Goal: Task Accomplishment & Management: Complete application form

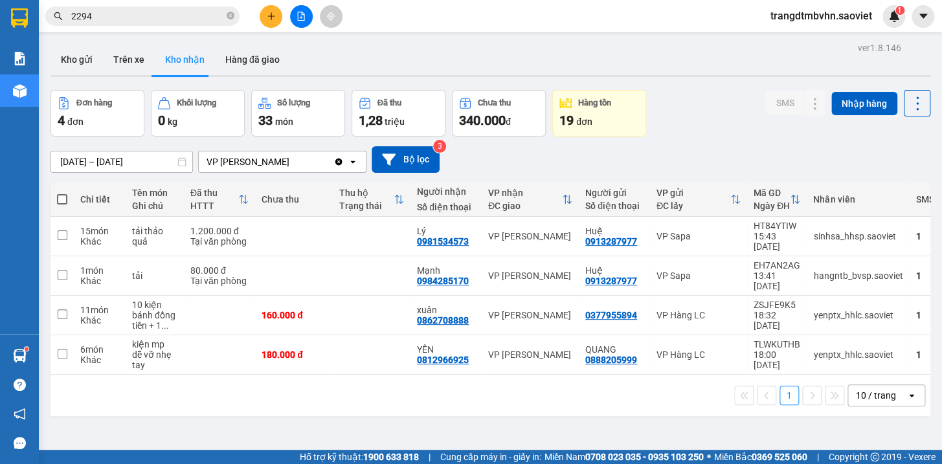
click at [275, 15] on button at bounding box center [271, 16] width 23 height 23
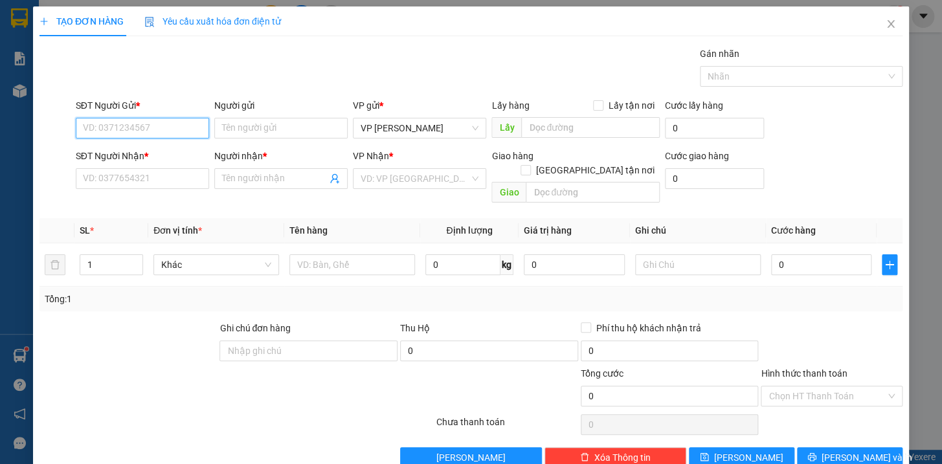
click at [179, 124] on input "SĐT Người Gửi *" at bounding box center [142, 128] width 133 height 21
click at [164, 149] on div "0912108252 - PHƯƠNG" at bounding box center [140, 154] width 117 height 14
type input "0912108252"
type input "PHƯƠNG"
type input "0988525351"
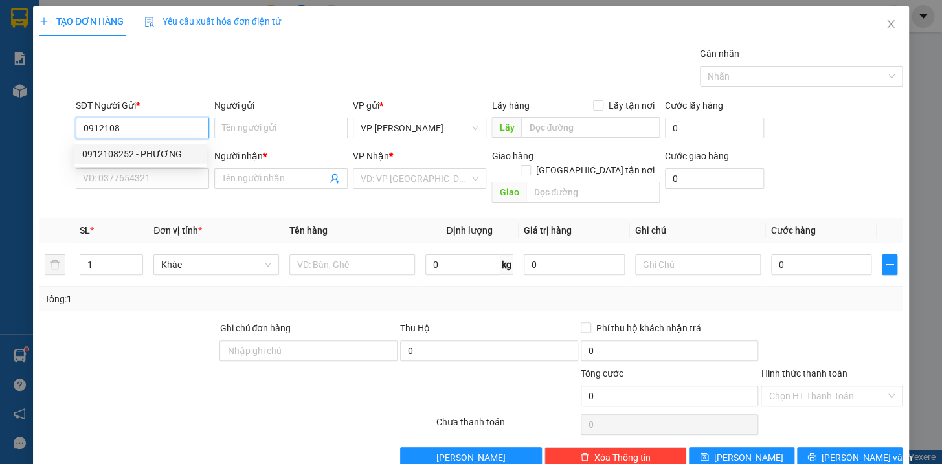
type input "[PERSON_NAME]"
type input "km 150"
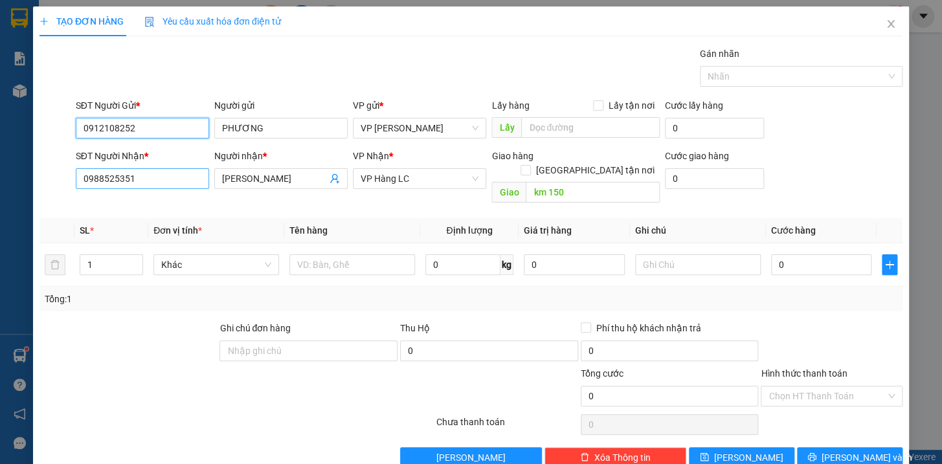
type input "0912108252"
click at [182, 181] on input "0988525351" at bounding box center [142, 178] width 133 height 21
type input "0"
type input "0977712597"
click at [267, 174] on input "[PERSON_NAME]" at bounding box center [274, 179] width 105 height 14
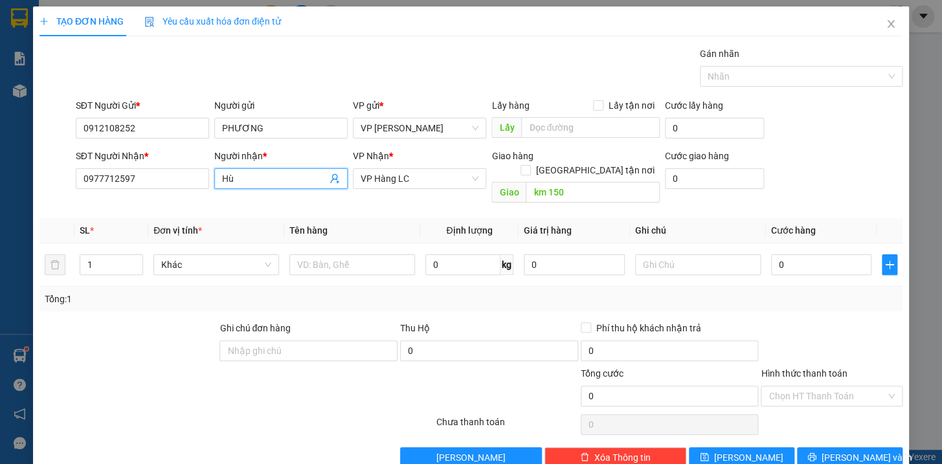
type input "H"
click at [390, 174] on span "VP Hàng LC" at bounding box center [420, 178] width 118 height 19
type input "Gara đức dung"
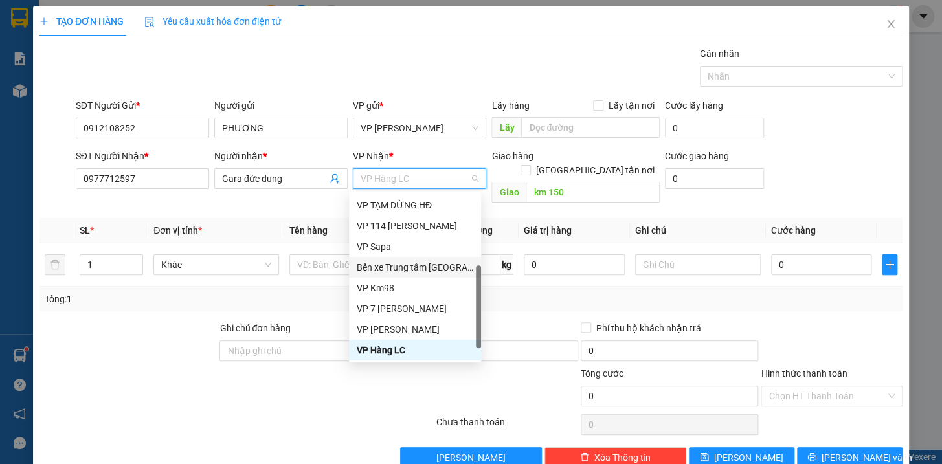
click at [445, 271] on div "Bến xe Trung tâm [GEOGRAPHIC_DATA]" at bounding box center [415, 267] width 117 height 14
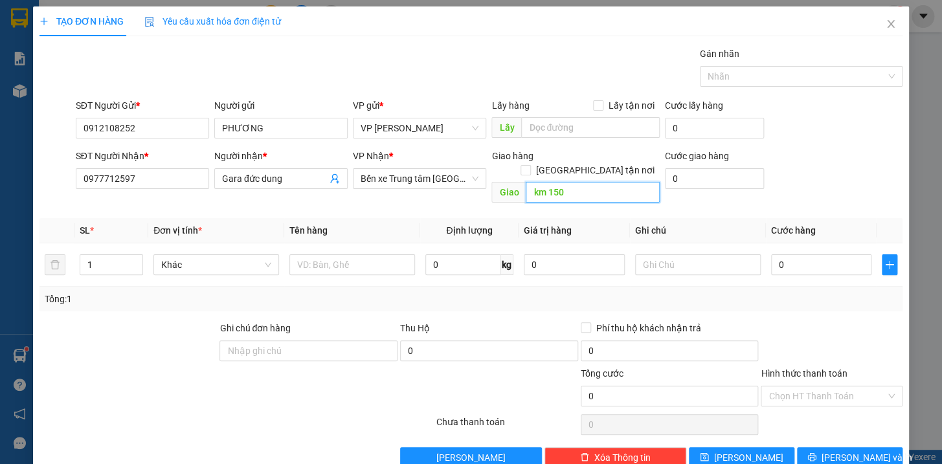
click at [605, 182] on input "km 150" at bounding box center [593, 192] width 134 height 21
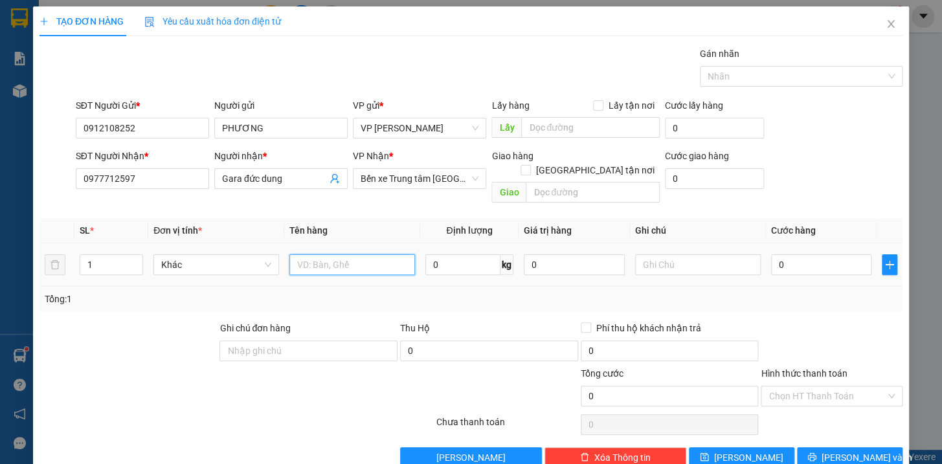
click at [361, 254] on input "text" at bounding box center [352, 264] width 126 height 21
type input "hộp bdv kkt"
click at [857, 252] on div "0" at bounding box center [821, 265] width 101 height 26
click at [843, 254] on input "0" at bounding box center [821, 264] width 101 height 21
type input "4"
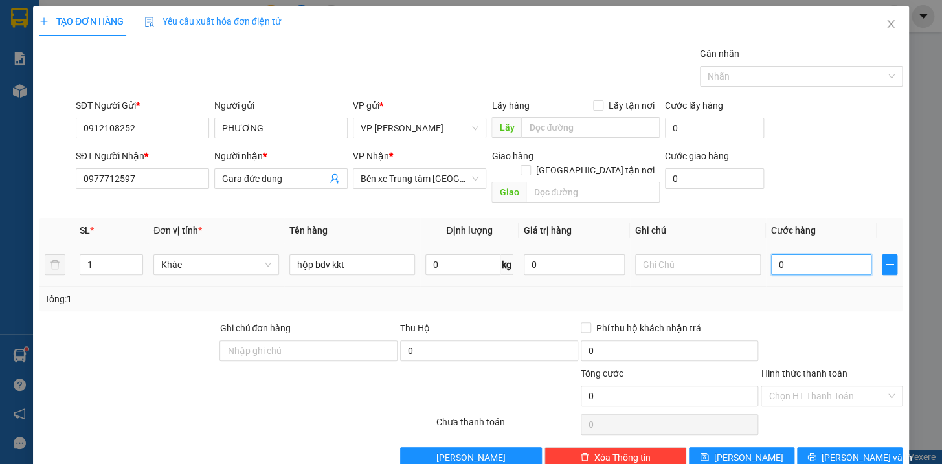
type input "4"
type input "40"
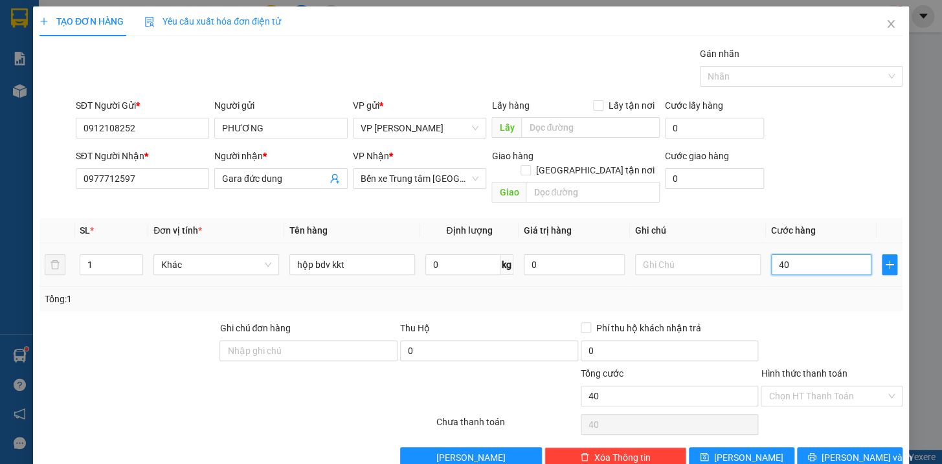
type input "400"
type input "4.000"
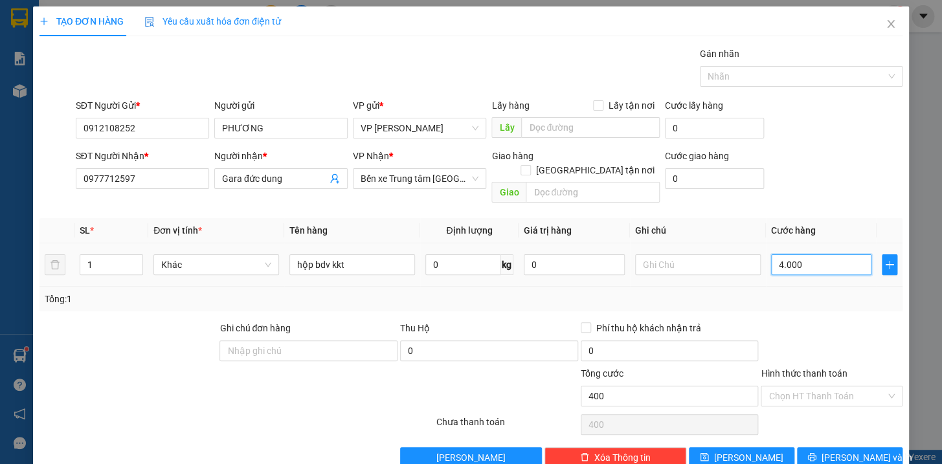
type input "4.000"
type input "40.000"
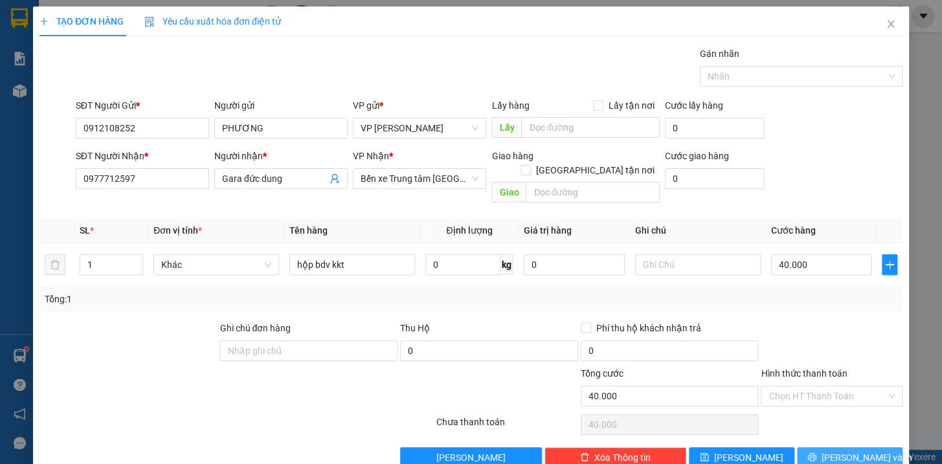
click at [842, 451] on span "[PERSON_NAME] và In" at bounding box center [867, 458] width 91 height 14
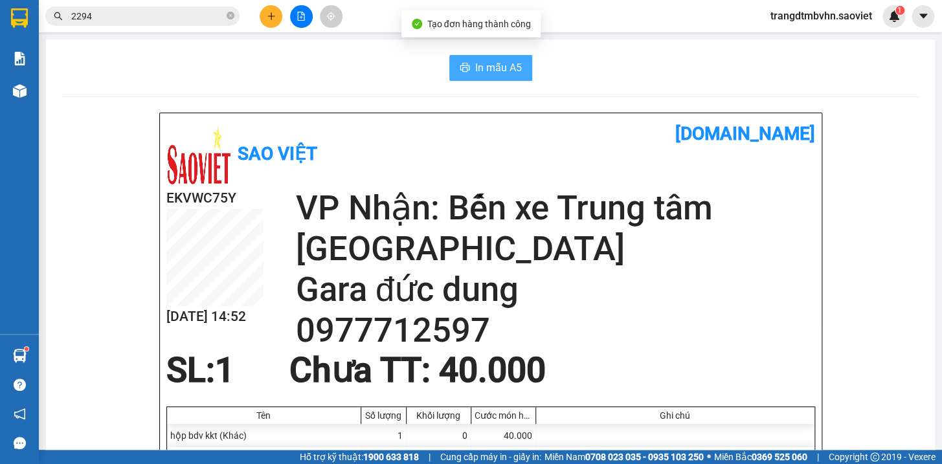
click at [494, 69] on span "In mẫu A5" at bounding box center [498, 68] width 47 height 16
click at [229, 16] on icon "close-circle" at bounding box center [231, 16] width 8 height 8
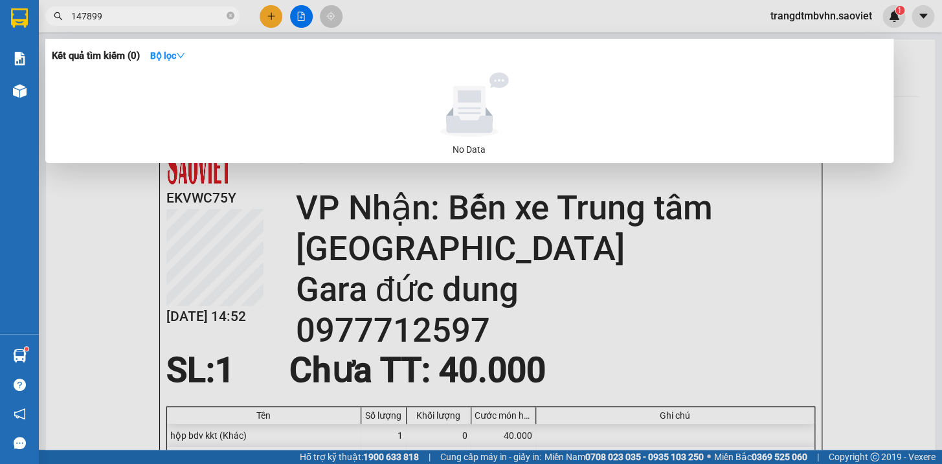
click at [85, 14] on input "147899" at bounding box center [147, 16] width 153 height 14
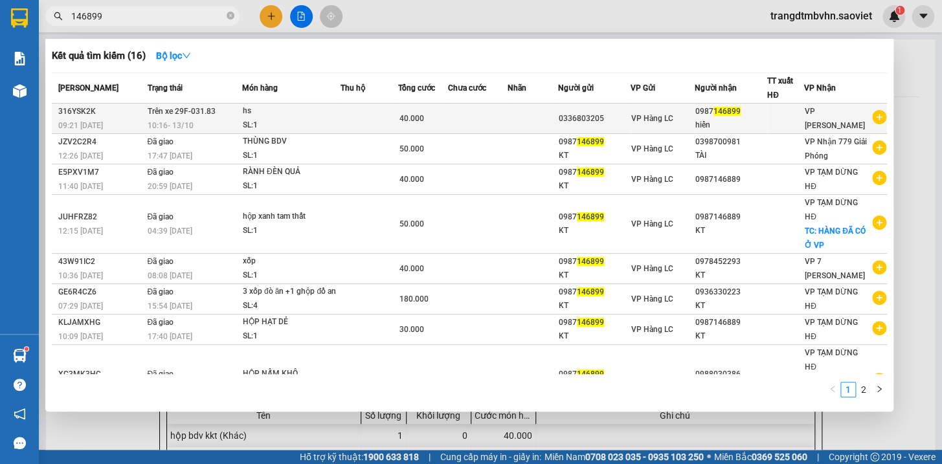
type input "146899"
click at [724, 126] on div "hiển" at bounding box center [730, 125] width 71 height 14
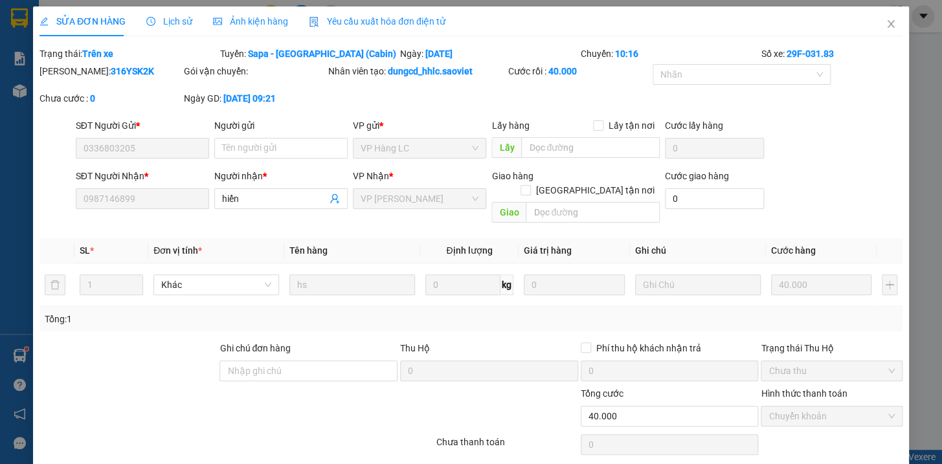
type input "0336803205"
type input "0987146899"
type input "hiển"
type input "0"
type input "40.000"
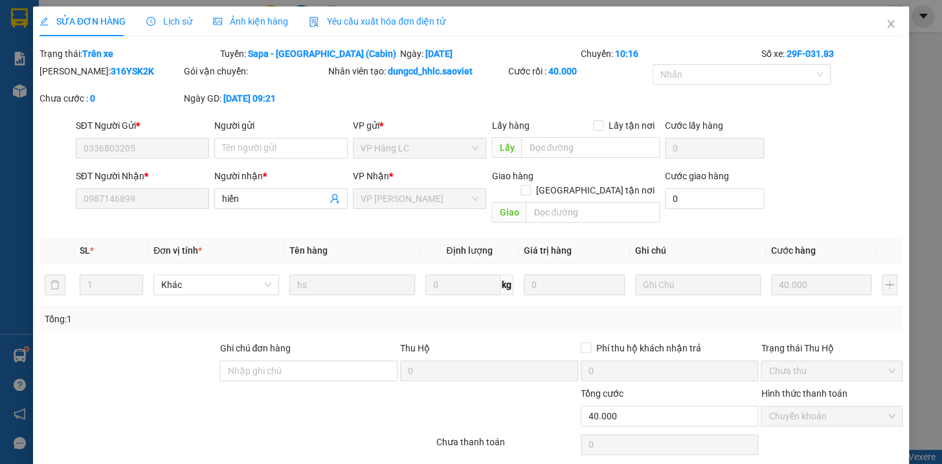
click at [592, 133] on div "Lấy hàng Lấy tận nơi" at bounding box center [575, 127] width 168 height 19
click at [592, 150] on input "text" at bounding box center [590, 147] width 139 height 21
type input "síp"
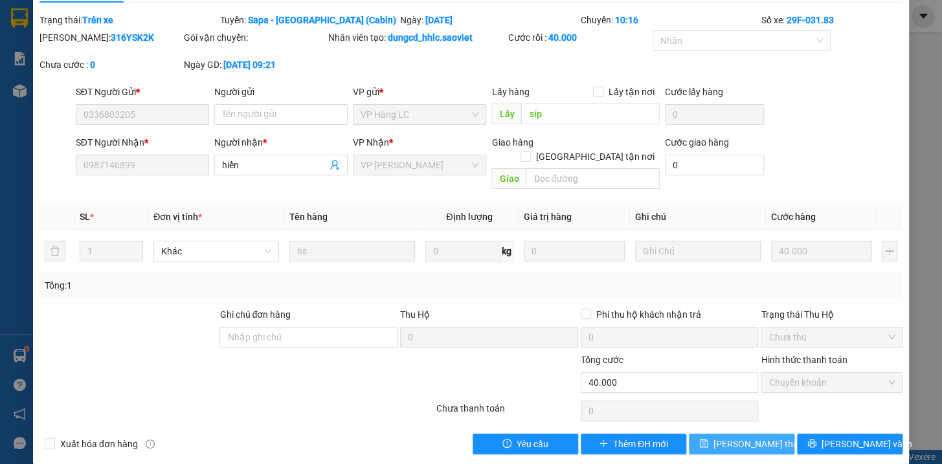
click at [731, 437] on span "[PERSON_NAME] thay đổi" at bounding box center [765, 444] width 104 height 14
